Goal: Check status: Verify the current state of an ongoing process or item

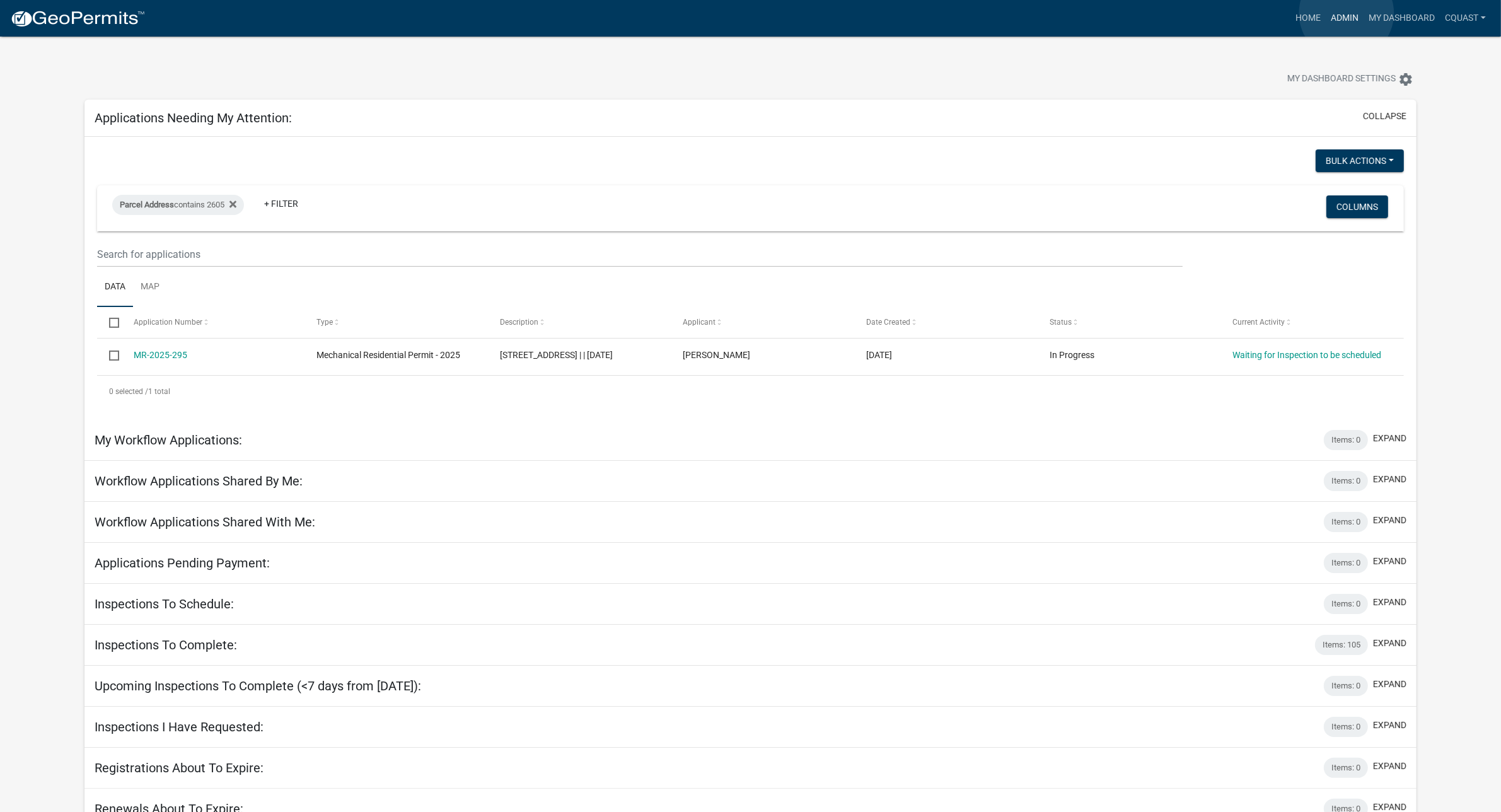
click at [1347, 13] on link "Admin" at bounding box center [1345, 18] width 38 height 24
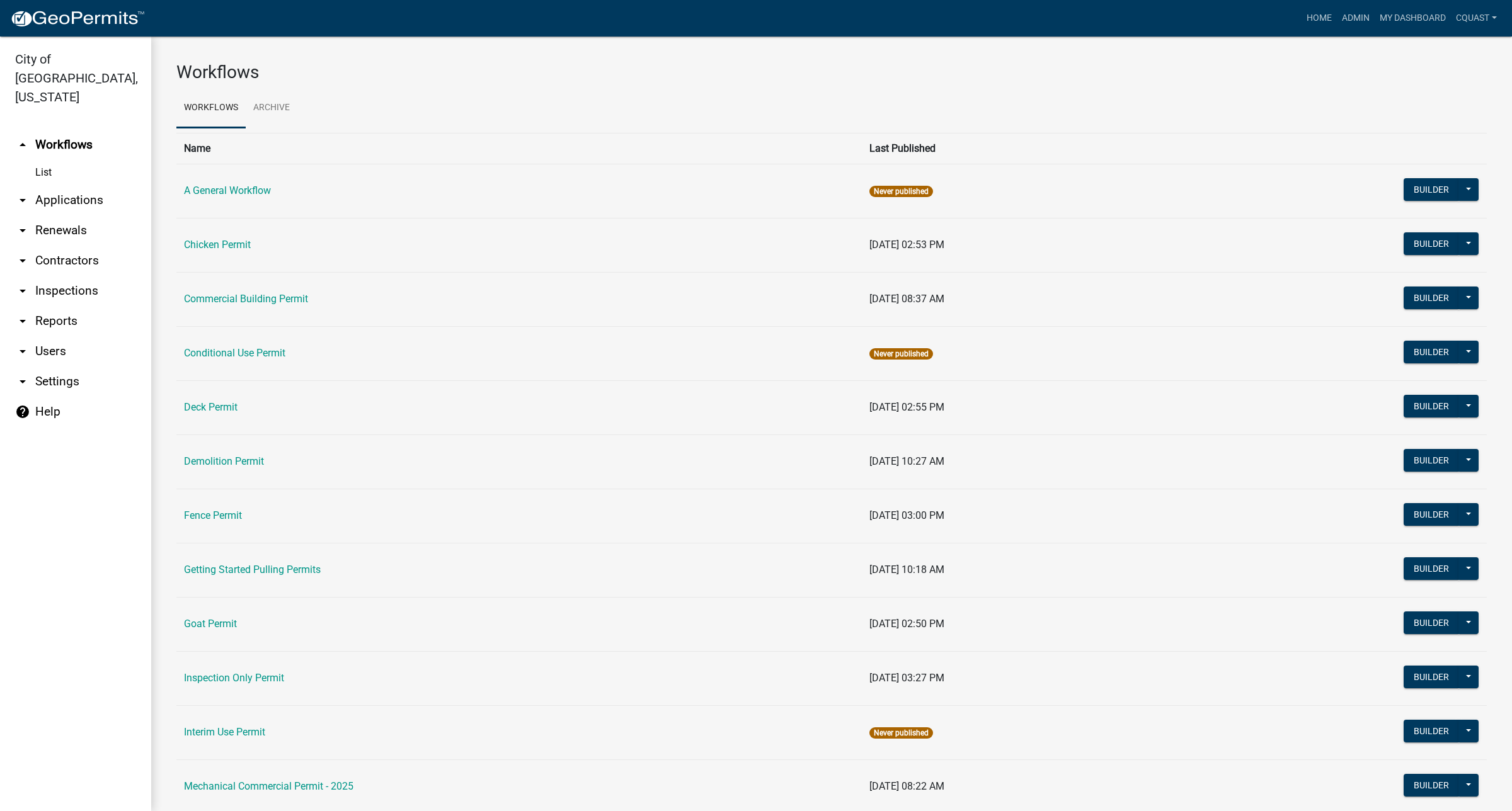
click at [48, 185] on link "arrow_drop_down Applications" at bounding box center [76, 200] width 151 height 30
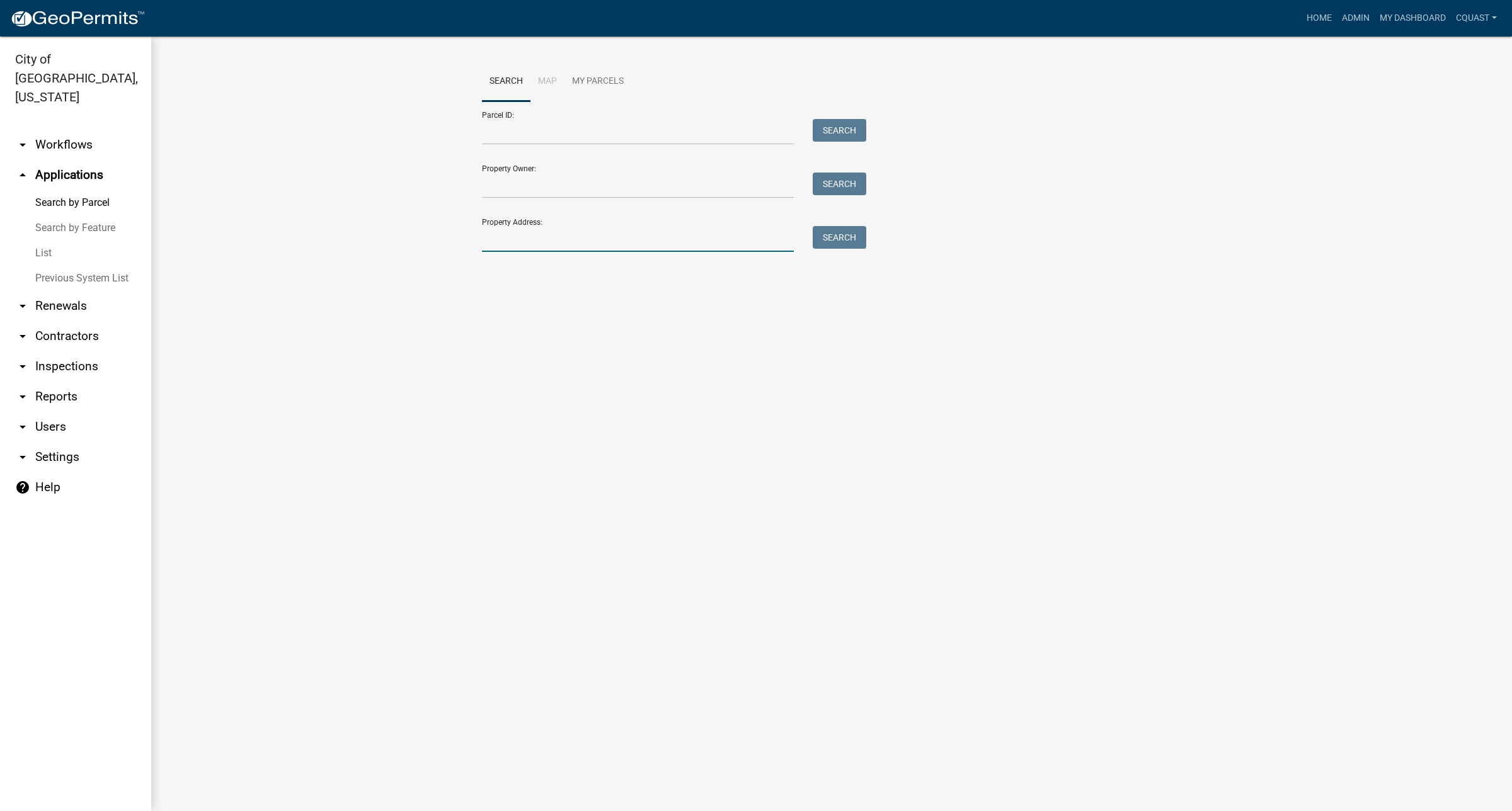
click at [566, 231] on input "Property Address:" at bounding box center [637, 239] width 312 height 26
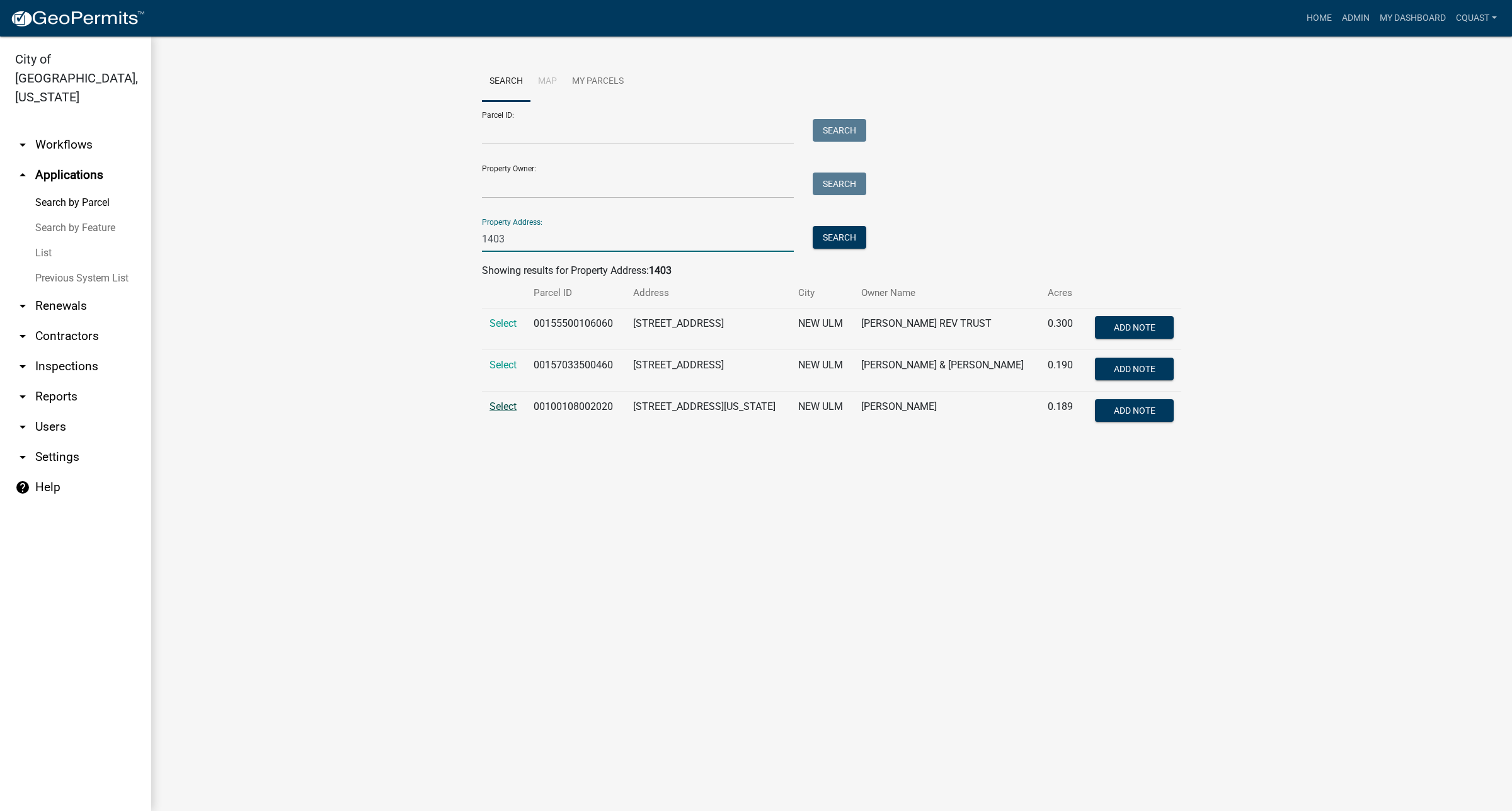
type input "1403"
click at [509, 407] on span "Select" at bounding box center [503, 406] width 27 height 12
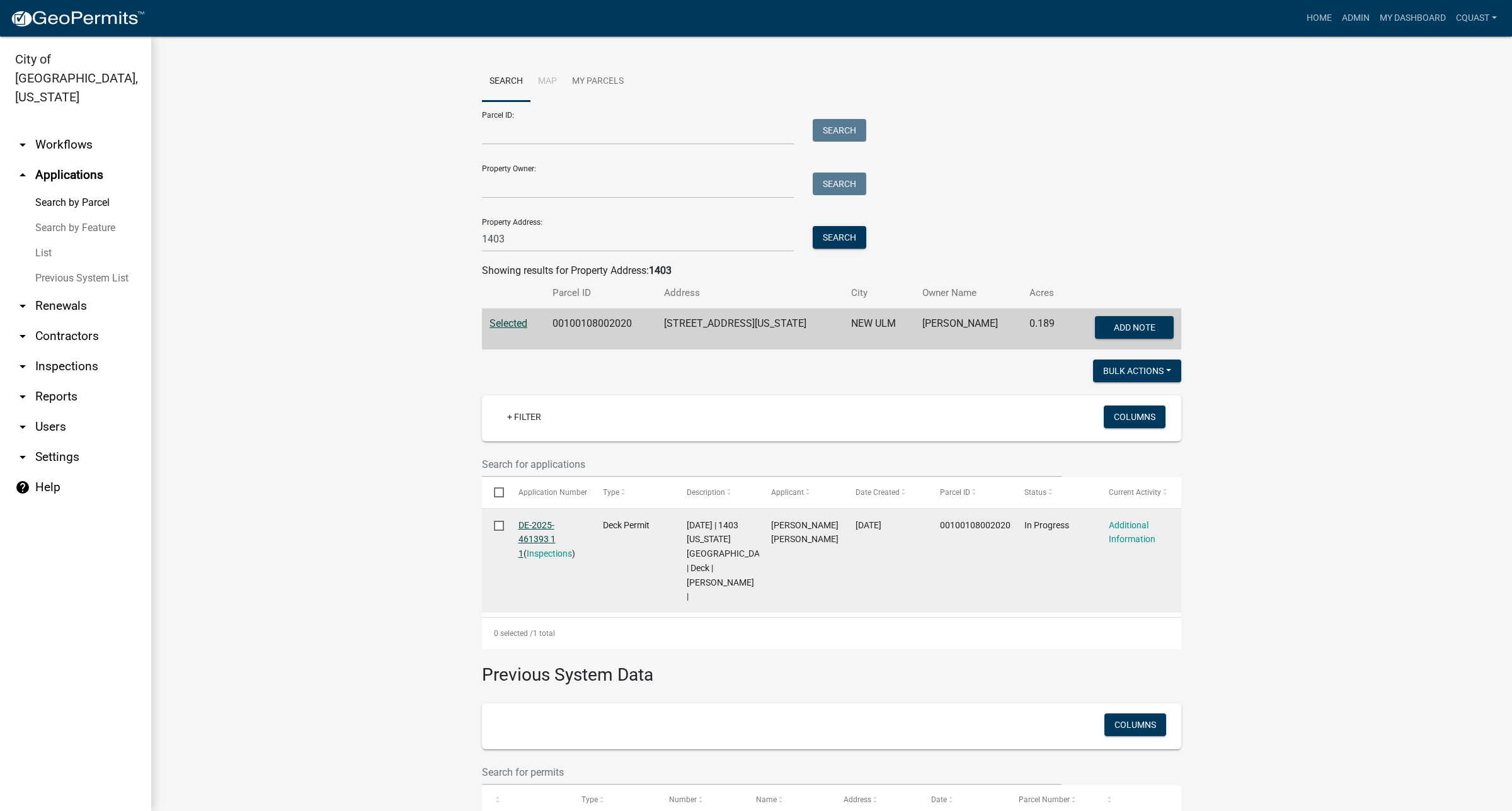
click at [520, 535] on link "DE-2025-461393 1 1" at bounding box center [537, 540] width 37 height 39
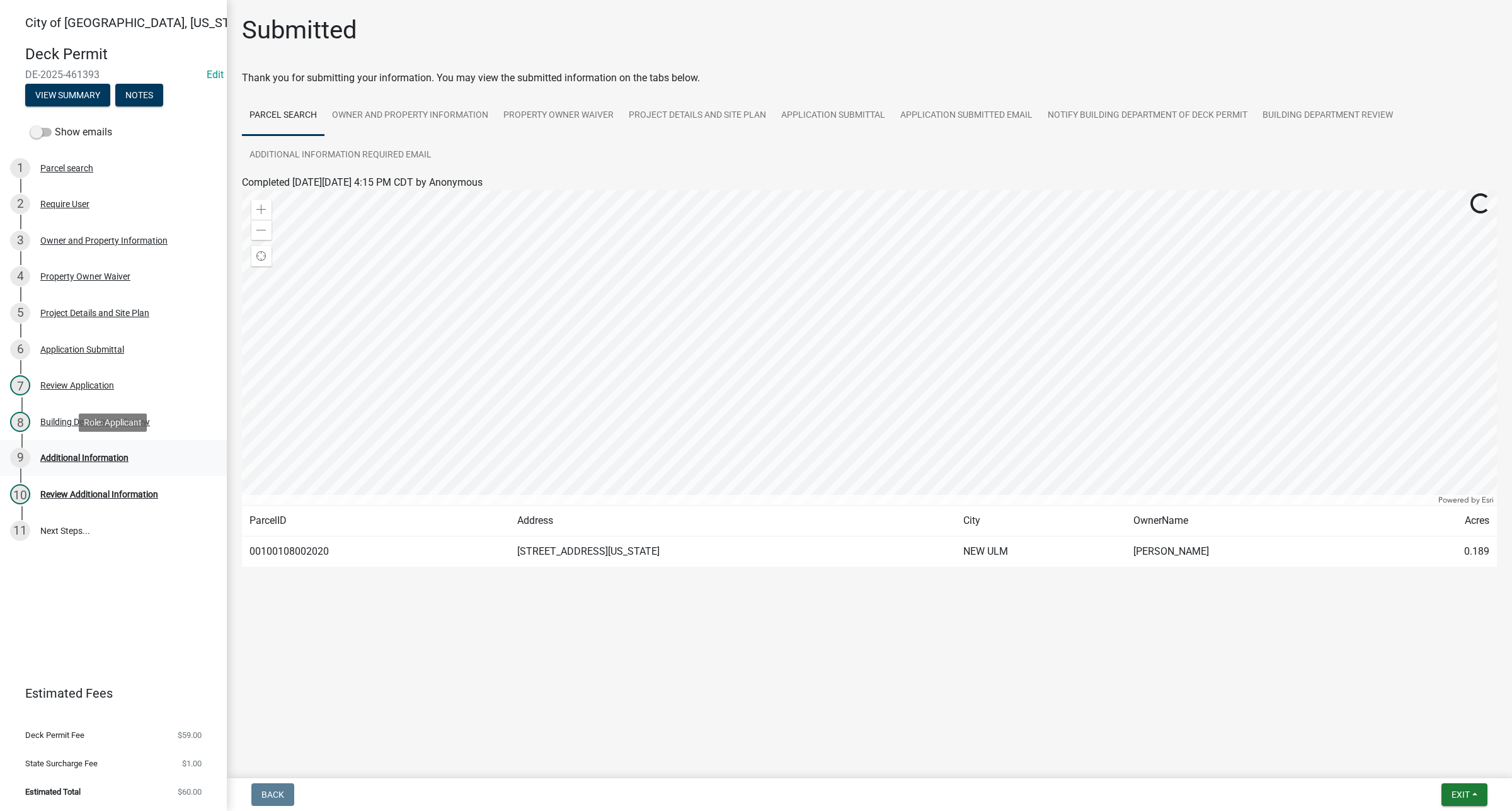
click at [101, 466] on div "9 Additional Information" at bounding box center [108, 458] width 197 height 20
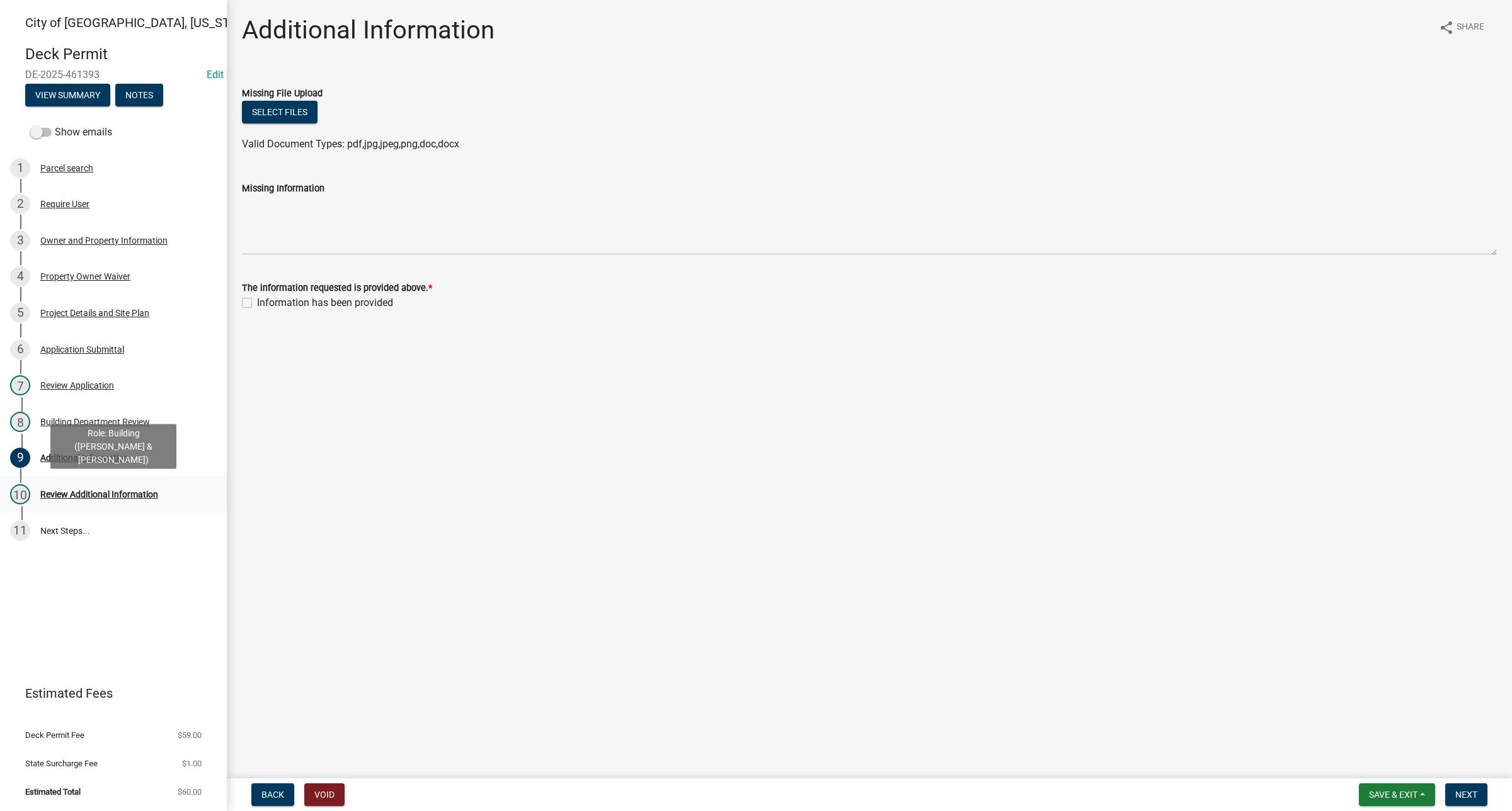
click at [124, 496] on div "Review Additional Information" at bounding box center [99, 495] width 118 height 9
click at [102, 461] on div "Additional Information" at bounding box center [84, 458] width 88 height 9
click at [153, 426] on div "8 Building Department Review" at bounding box center [108, 422] width 197 height 20
